Goal: Task Accomplishment & Management: Use online tool/utility

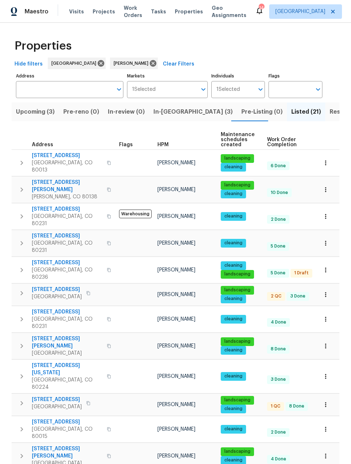
click at [167, 113] on span "In-[GEOGRAPHIC_DATA] (3)" at bounding box center [192, 112] width 79 height 10
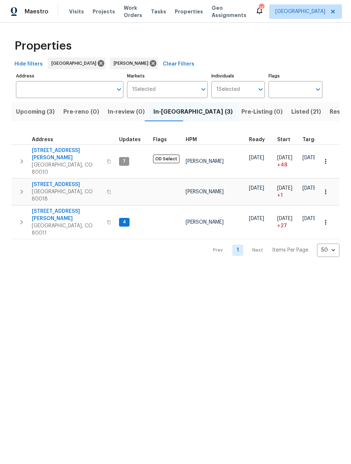
click at [50, 208] on span "[STREET_ADDRESS][PERSON_NAME]" at bounding box center [67, 215] width 71 height 14
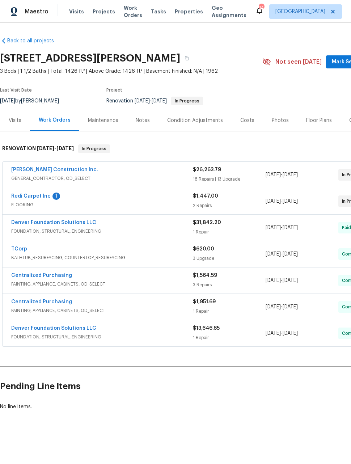
click at [141, 120] on div "Notes" at bounding box center [143, 120] width 14 height 7
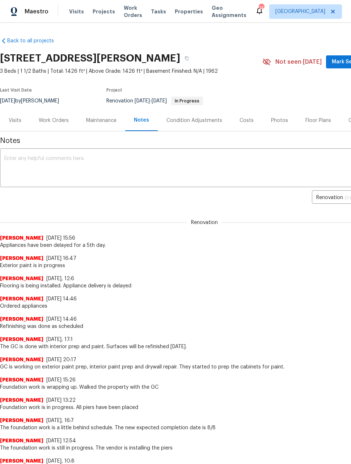
click at [16, 158] on textarea at bounding box center [204, 168] width 400 height 25
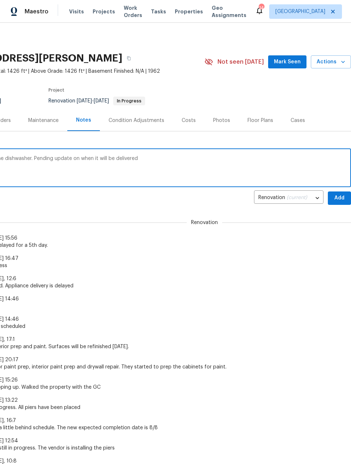
scroll to position [0, 58]
type textarea "Lowes didn’t deliver the dishwasher. Pending update on when it will be delivered"
click at [339, 199] on span "Add" at bounding box center [340, 198] width 12 height 9
